Goal: Information Seeking & Learning: Learn about a topic

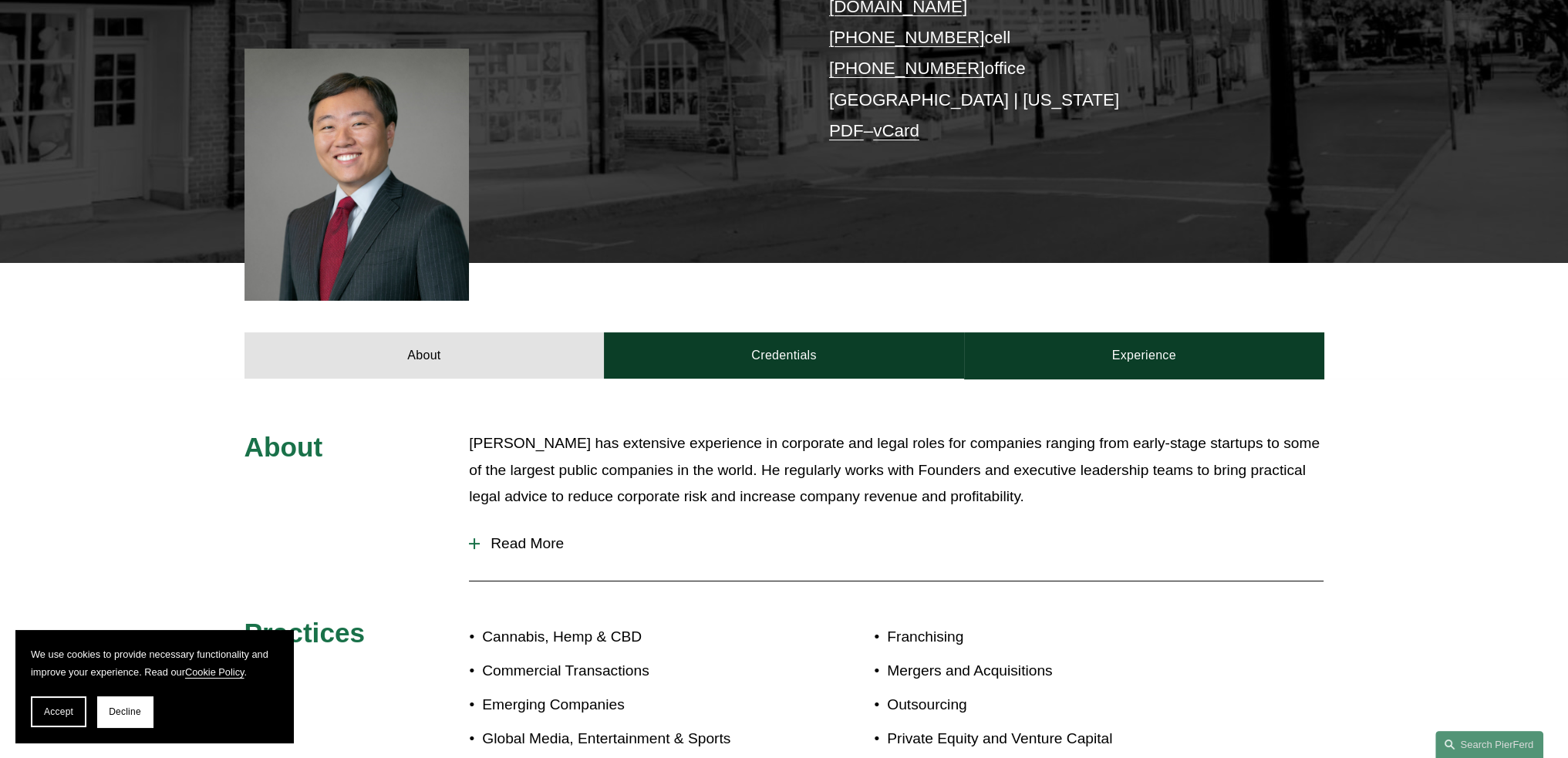
scroll to position [386, 0]
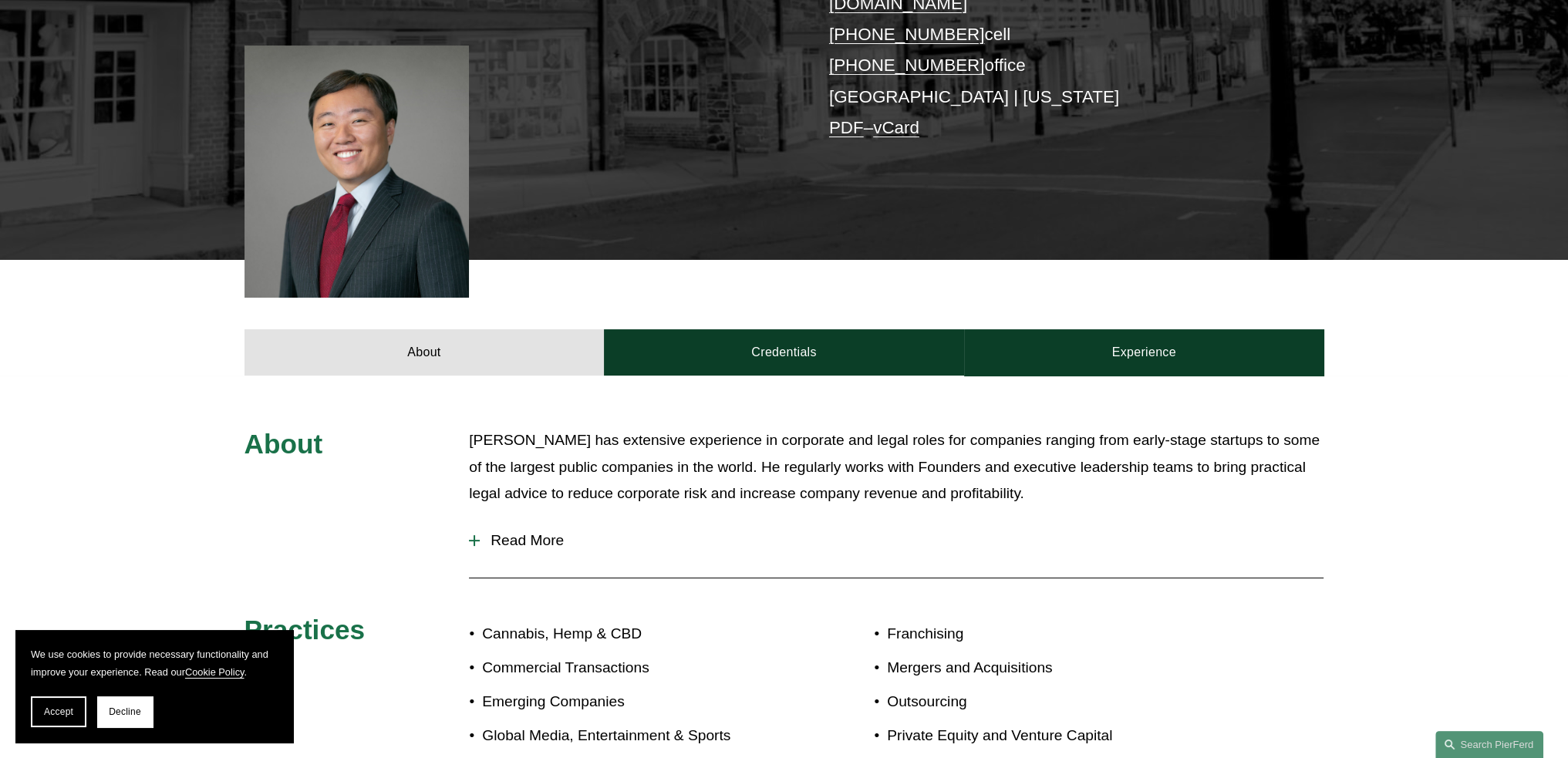
click at [540, 533] on span "Read More" at bounding box center [902, 540] width 844 height 17
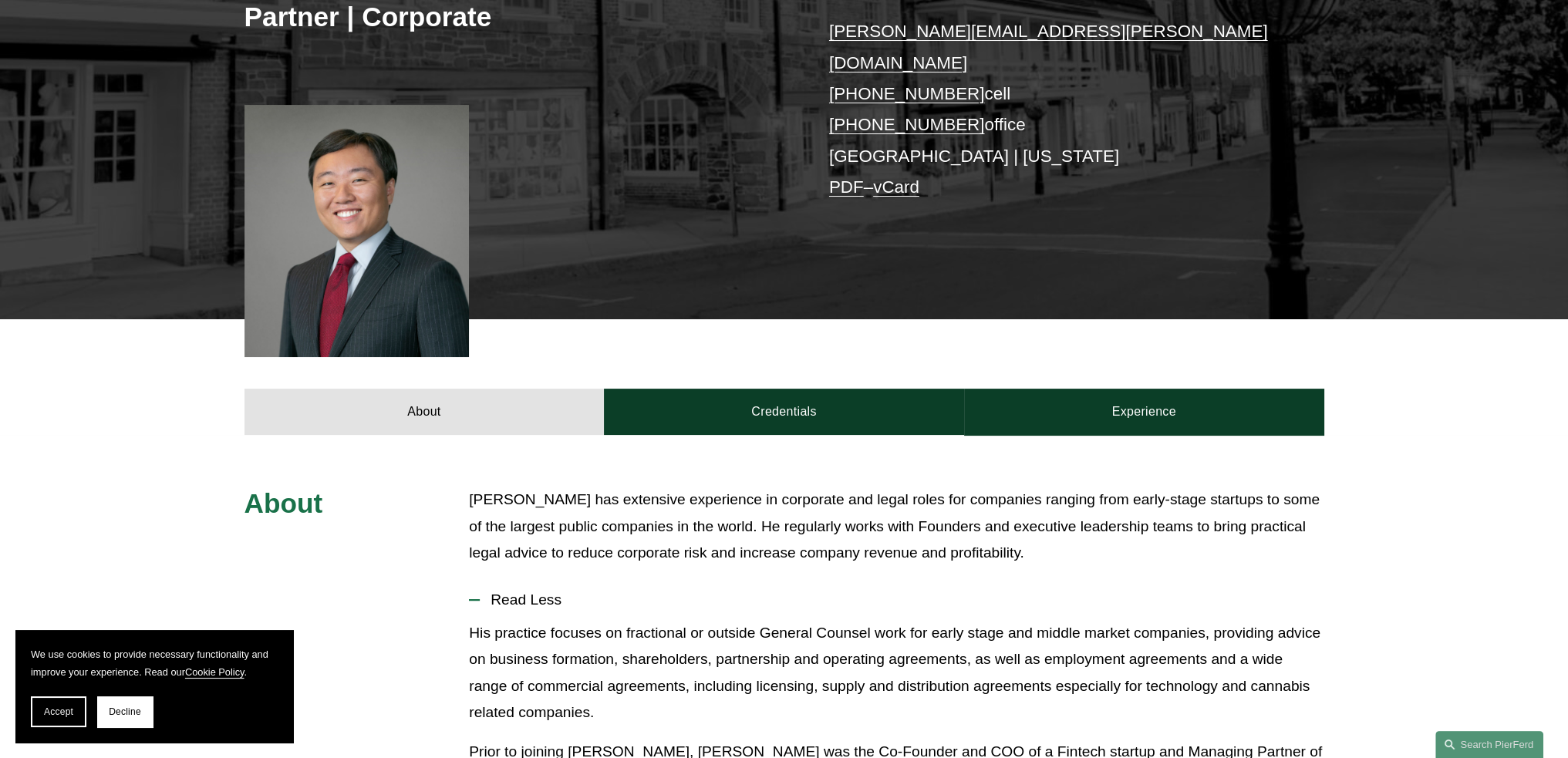
scroll to position [189, 0]
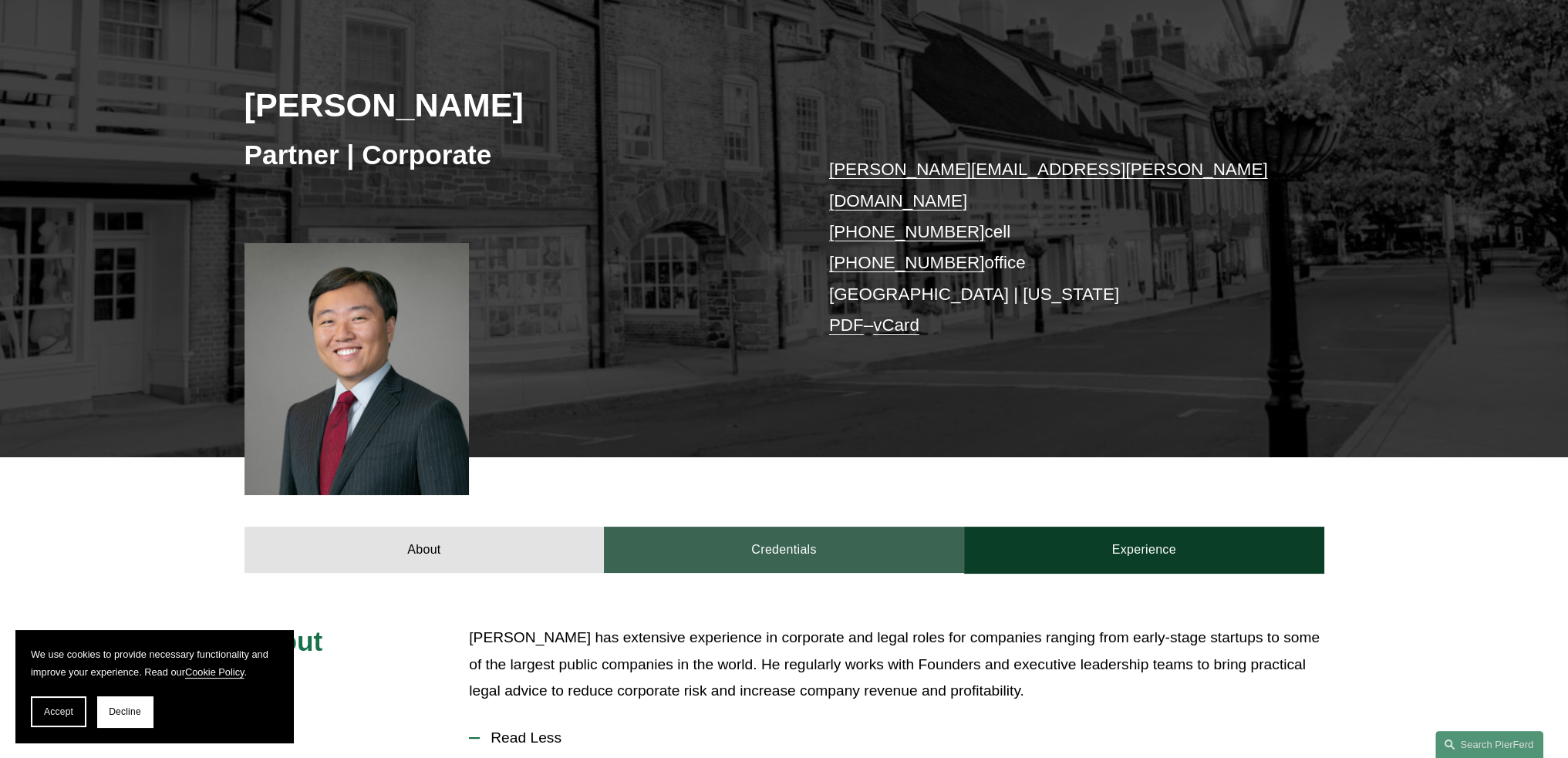
click at [803, 526] on link "Credentials" at bounding box center [784, 549] width 361 height 46
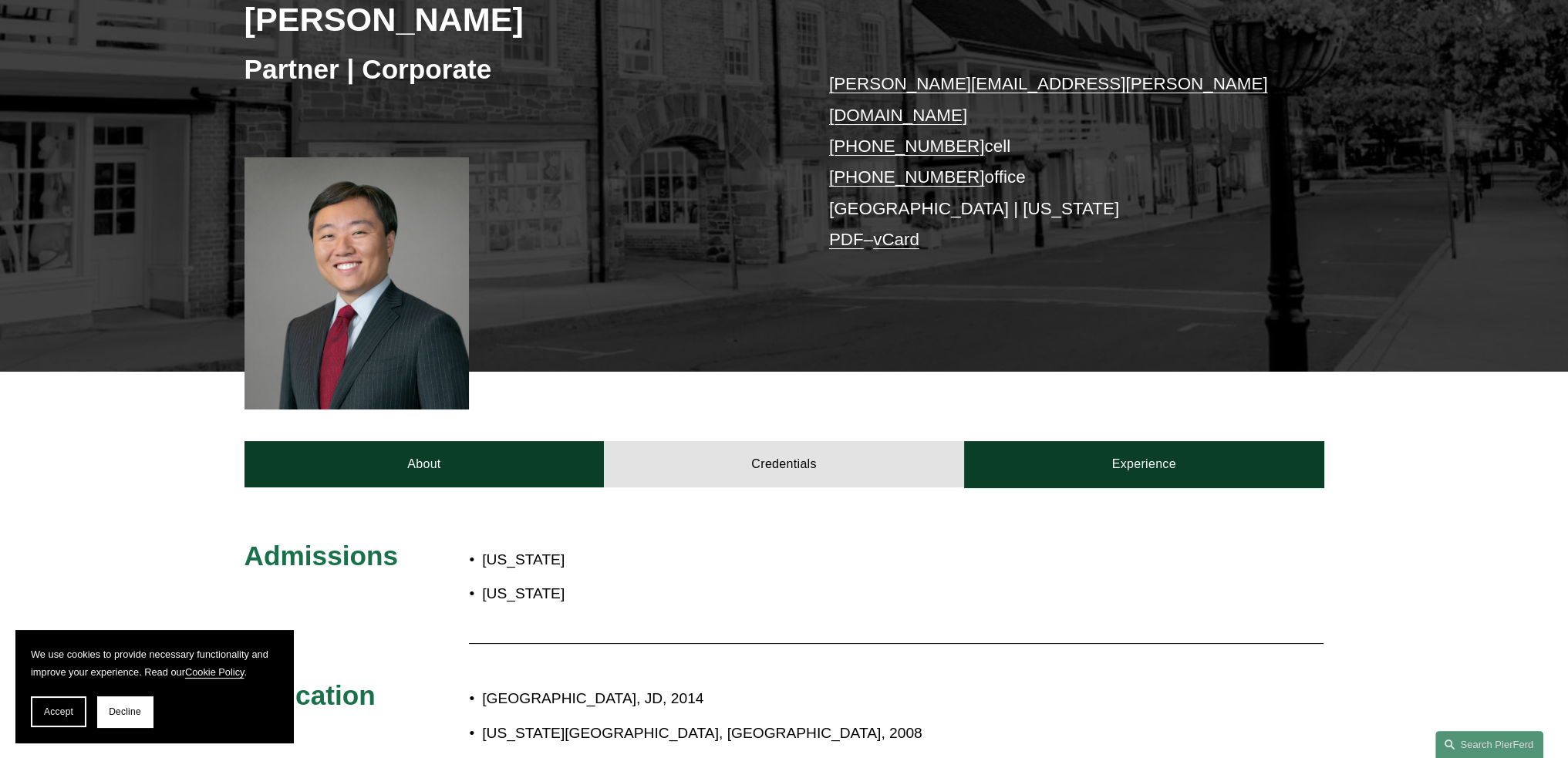
scroll to position [265, 0]
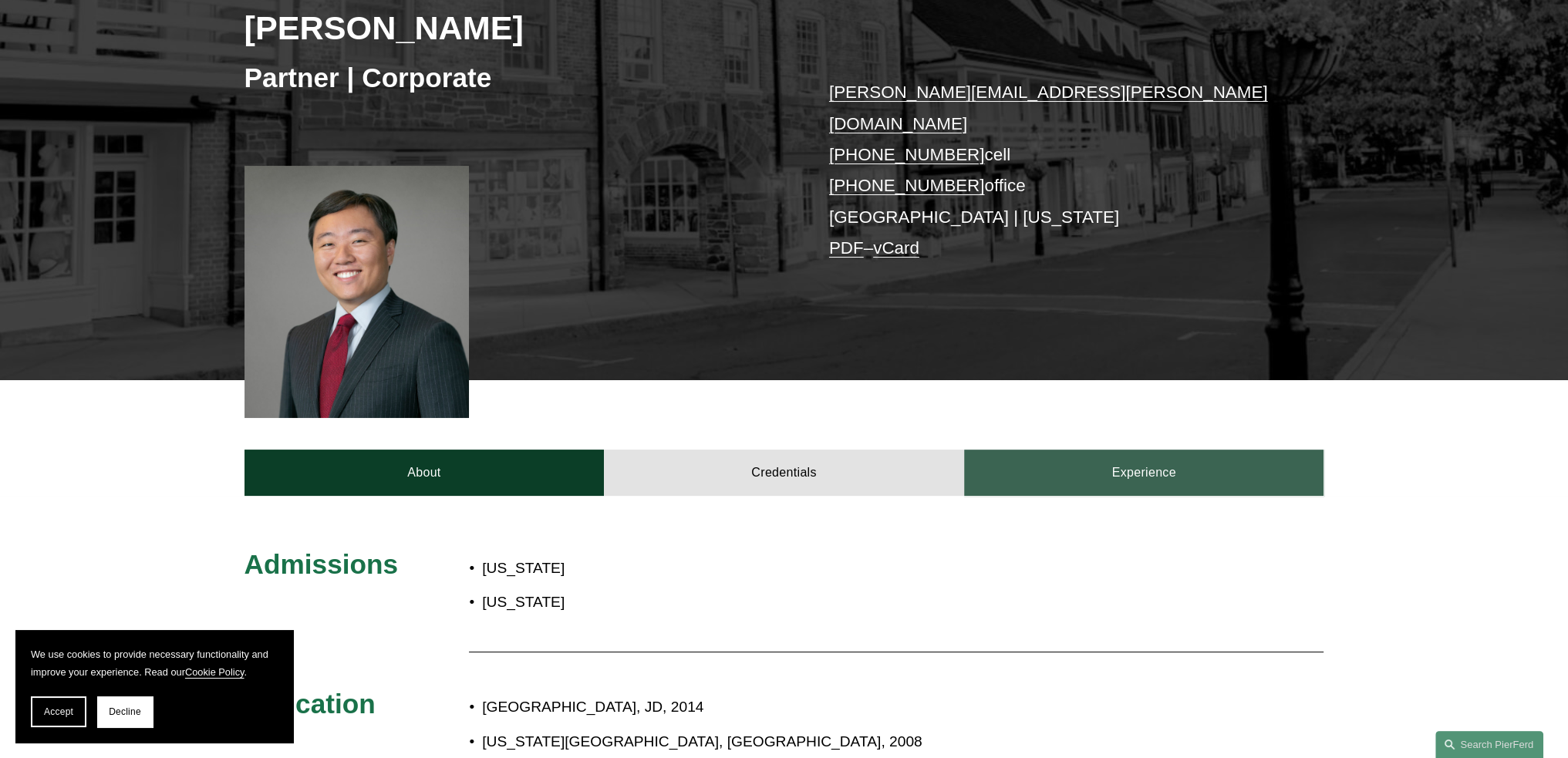
click at [1086, 451] on link "Experience" at bounding box center [1144, 473] width 361 height 46
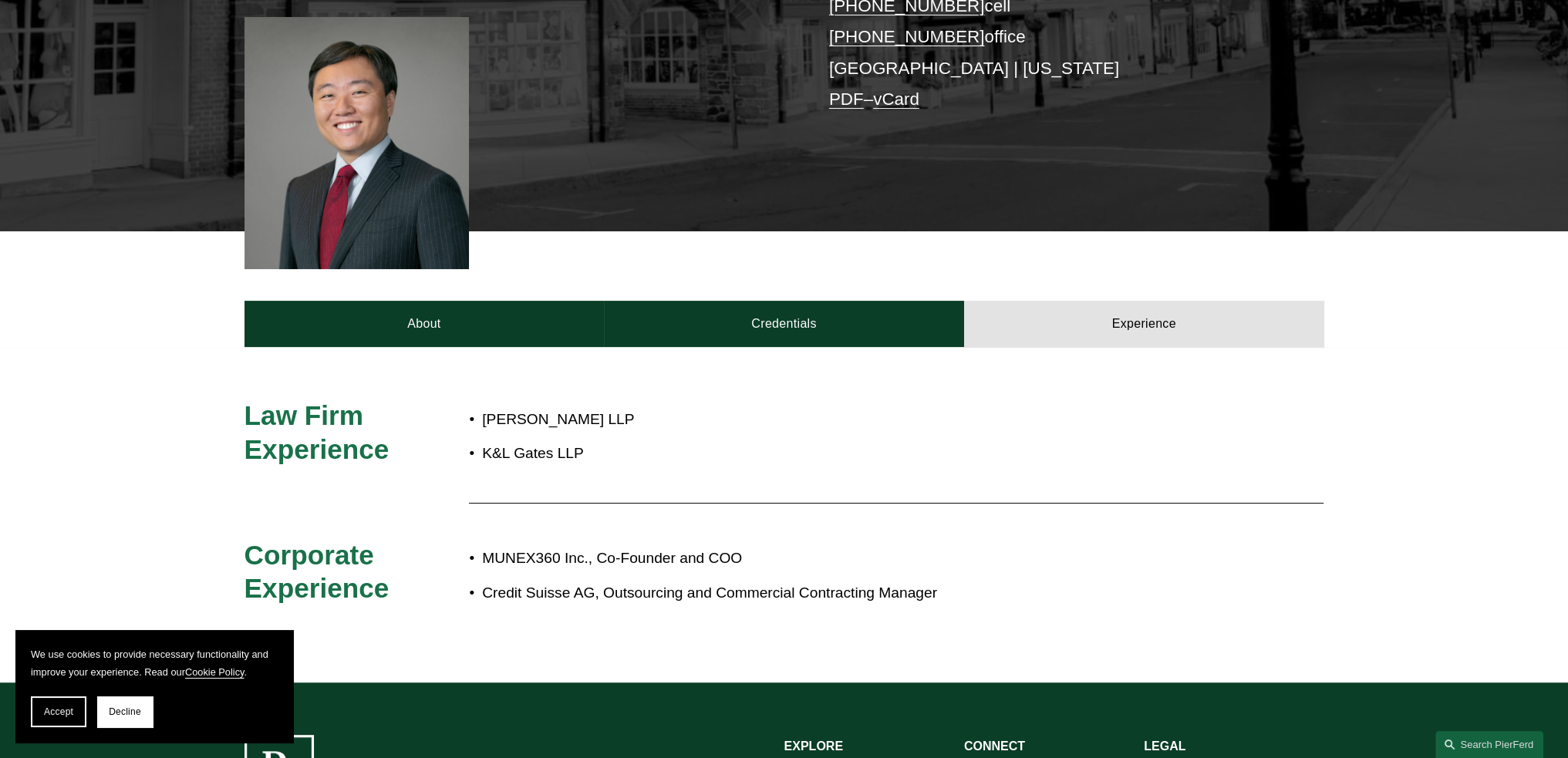
scroll to position [651, 0]
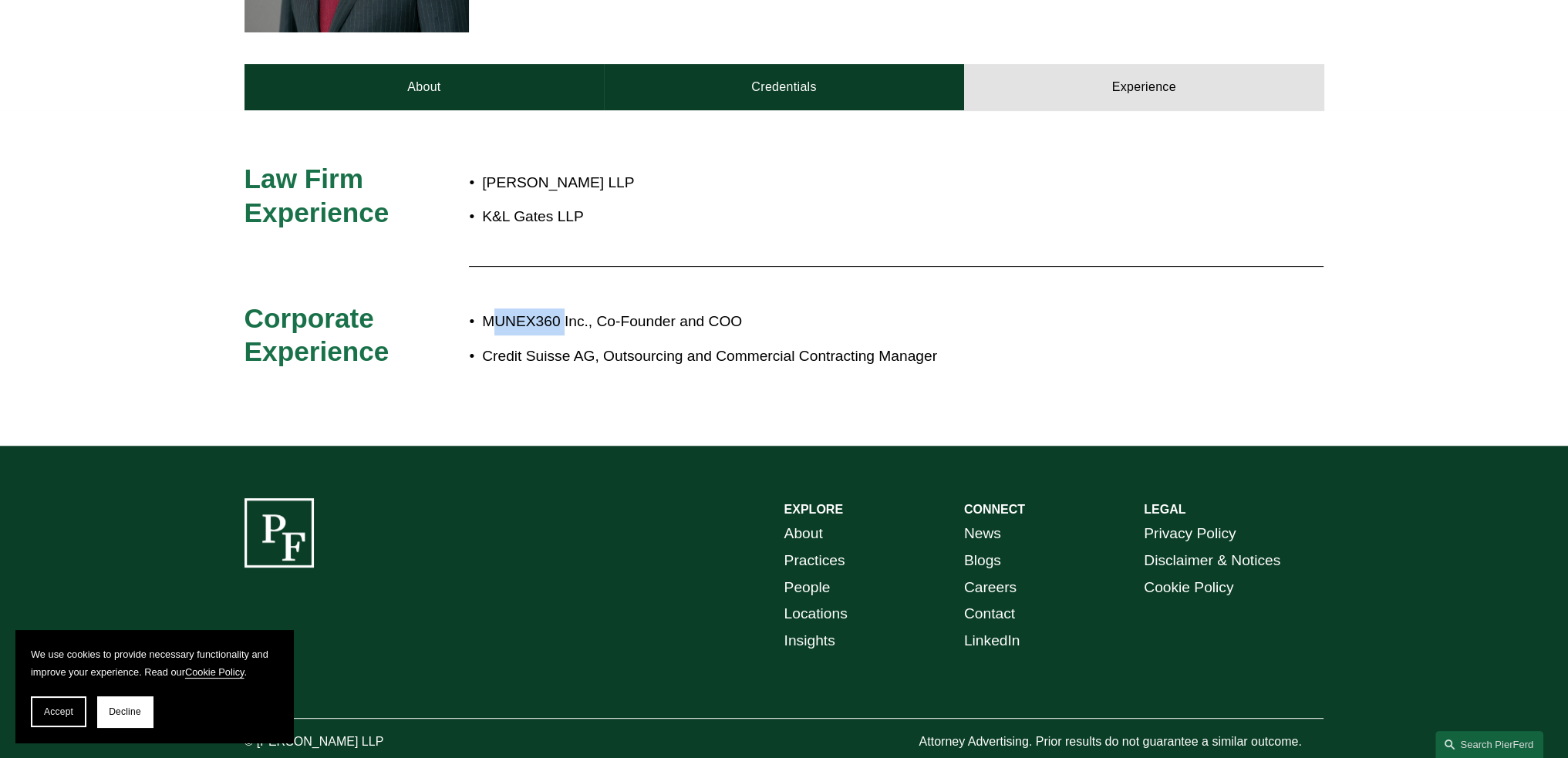
drag, startPoint x: 490, startPoint y: 302, endPoint x: 565, endPoint y: 300, distance: 75.0
click at [565, 309] on p "MUNEX360 Inc., Co-Founder and COO" at bounding box center [834, 322] width 706 height 27
drag, startPoint x: 585, startPoint y: 298, endPoint x: 480, endPoint y: 299, distance: 105.0
click at [482, 309] on p "MUNEX360 Inc., Co-Founder and COO" at bounding box center [834, 322] width 706 height 27
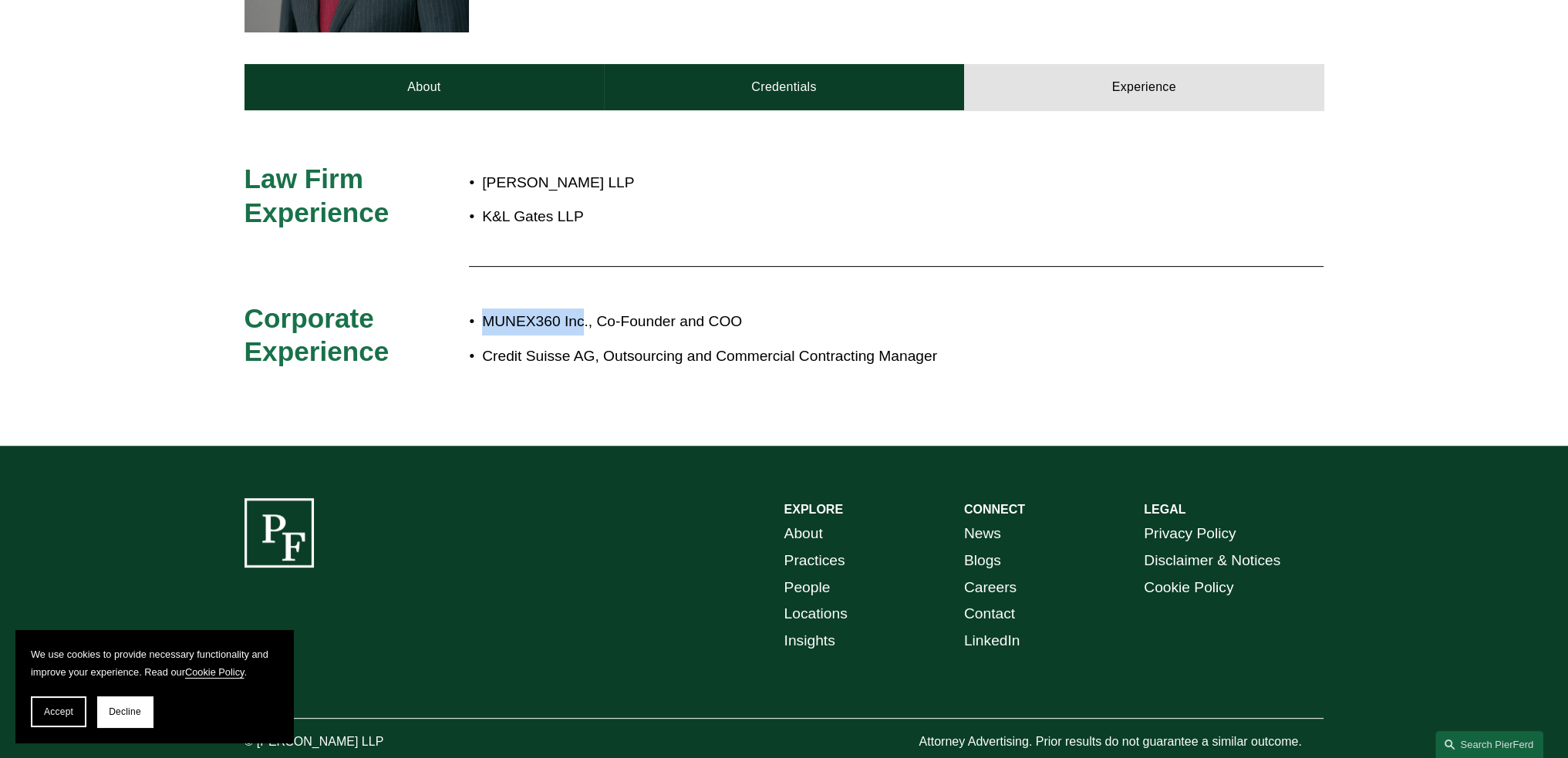
click at [484, 309] on p "MUNEX360 Inc., Co-Founder and COO" at bounding box center [834, 322] width 706 height 27
drag, startPoint x: 485, startPoint y: 303, endPoint x: 584, endPoint y: 297, distance: 99.2
click at [584, 309] on p "MUNEX360 Inc., Co-Founder and COO" at bounding box center [834, 322] width 706 height 27
